Goal: Transaction & Acquisition: Purchase product/service

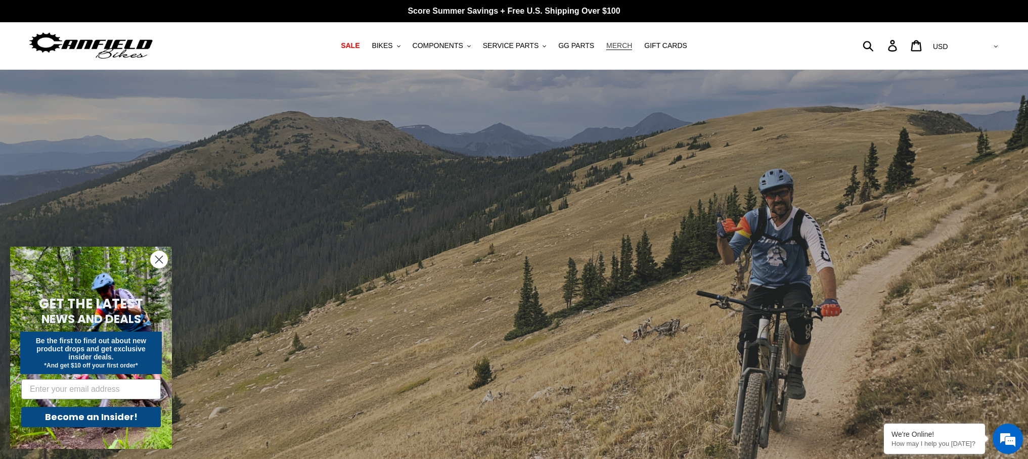
click at [623, 46] on span "MERCH" at bounding box center [619, 45] width 26 height 9
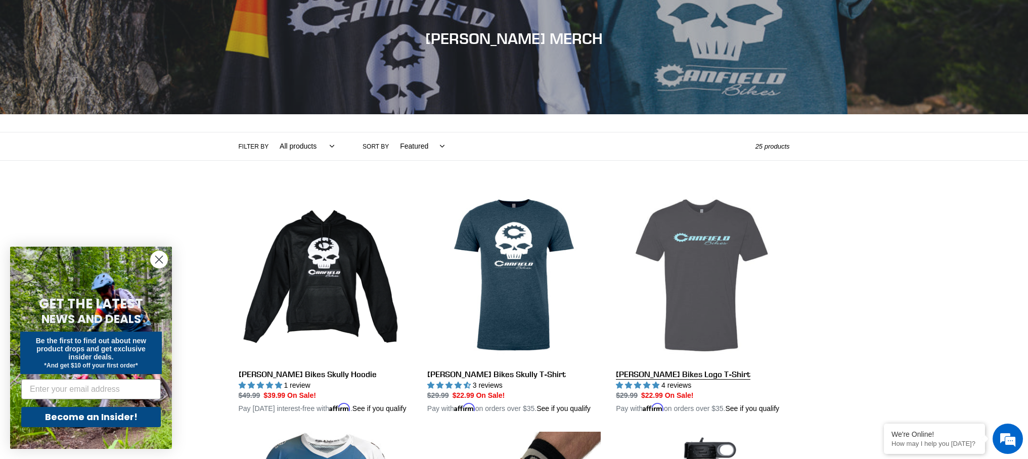
scroll to position [155, 0]
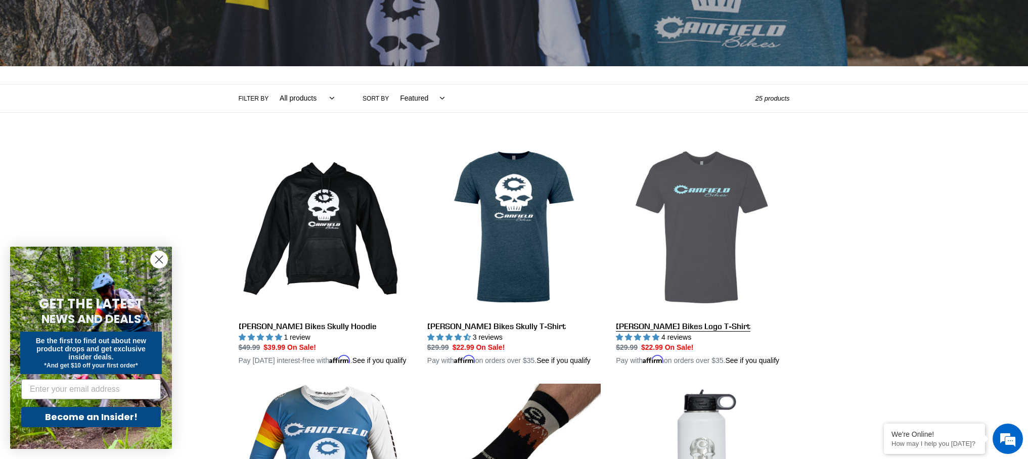
click at [712, 260] on link "[PERSON_NAME] Bikes Logo T-Shirt" at bounding box center [702, 254] width 173 height 226
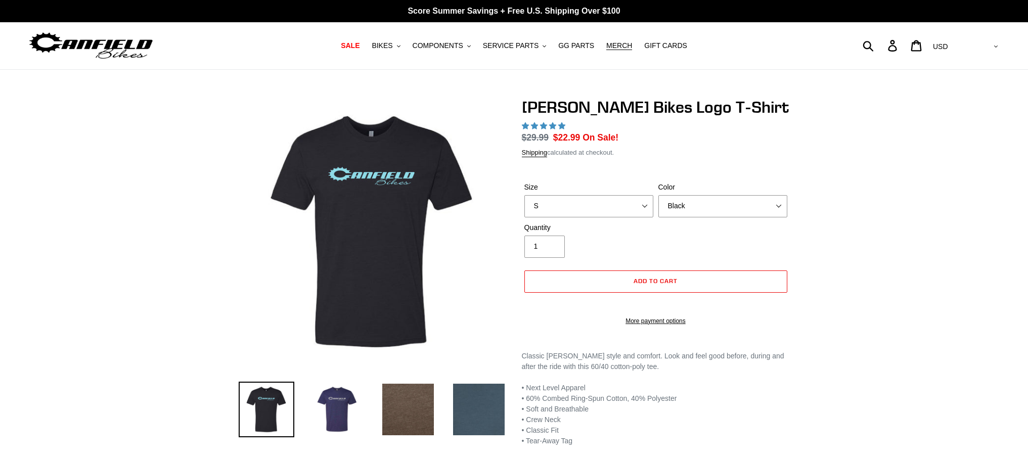
select select "highest-rating"
